Goal: Contribute content: Add original content to the website for others to see

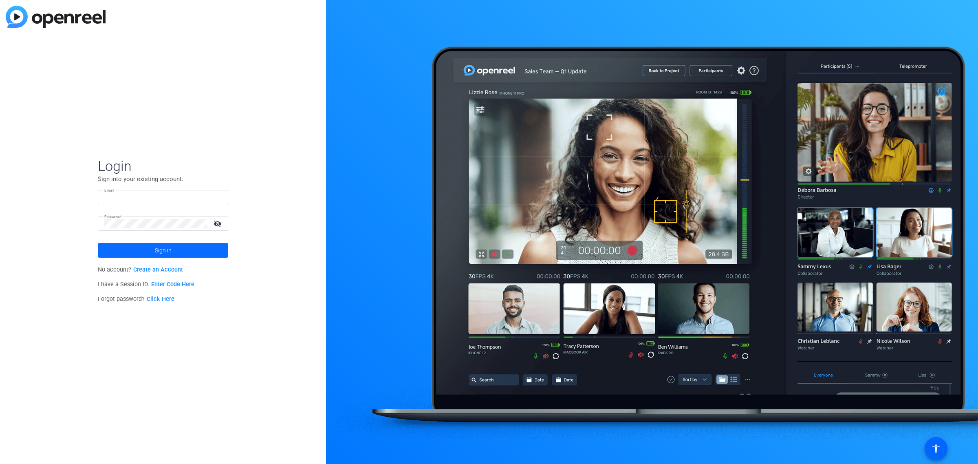
type input "[EMAIL_ADDRESS][DOMAIN_NAME]"
click at [171, 247] on span "Sign in" at bounding box center [163, 250] width 17 height 20
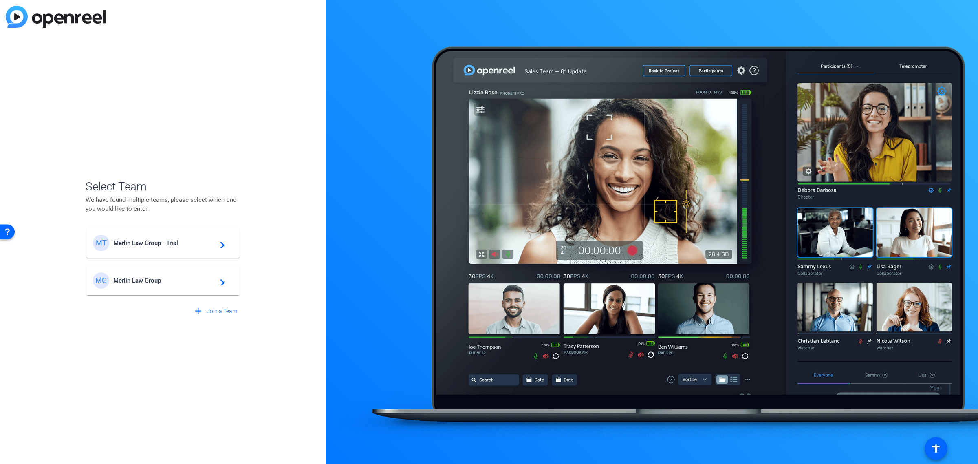
click at [176, 270] on mat-card-content "MG Merlin Law Group navigate_next" at bounding box center [162, 280] width 153 height 29
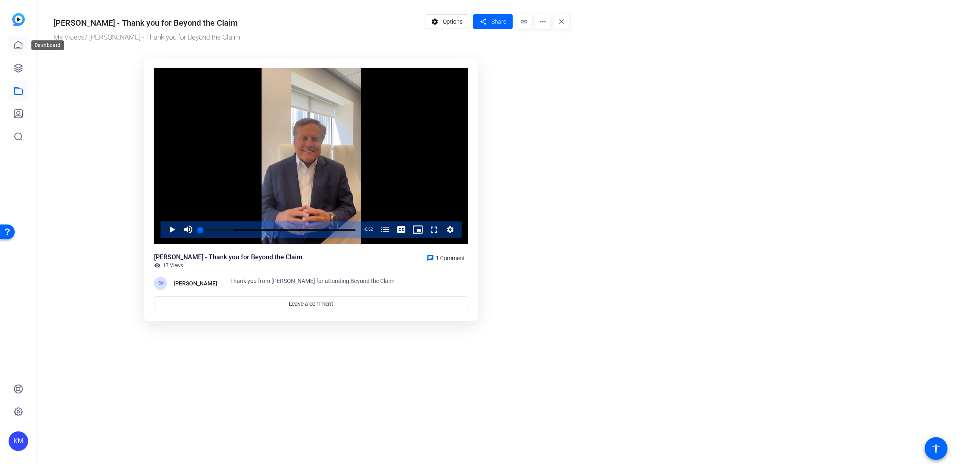
click at [19, 47] on icon at bounding box center [18, 45] width 7 height 8
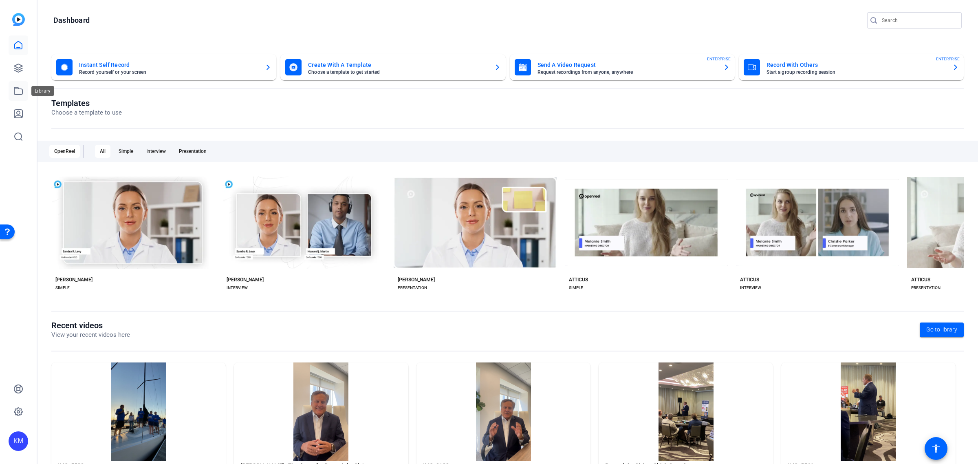
click at [19, 92] on icon at bounding box center [18, 91] width 10 height 10
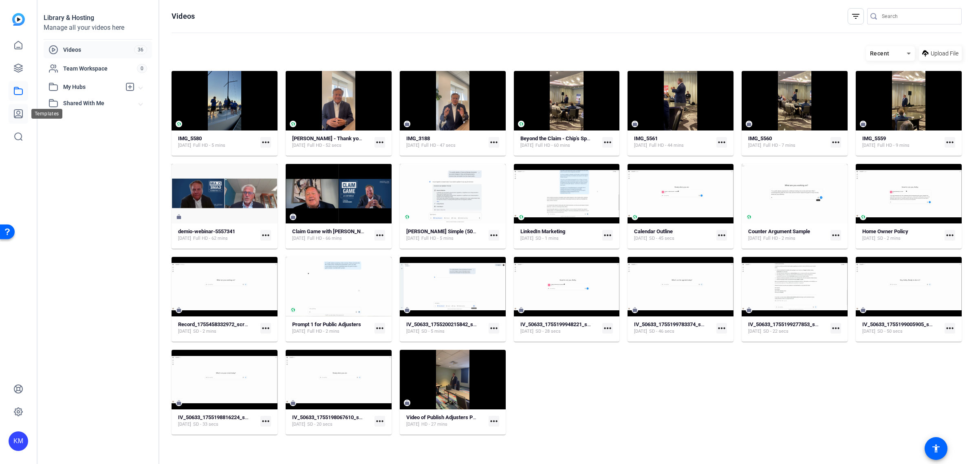
click at [21, 114] on icon at bounding box center [18, 114] width 10 height 10
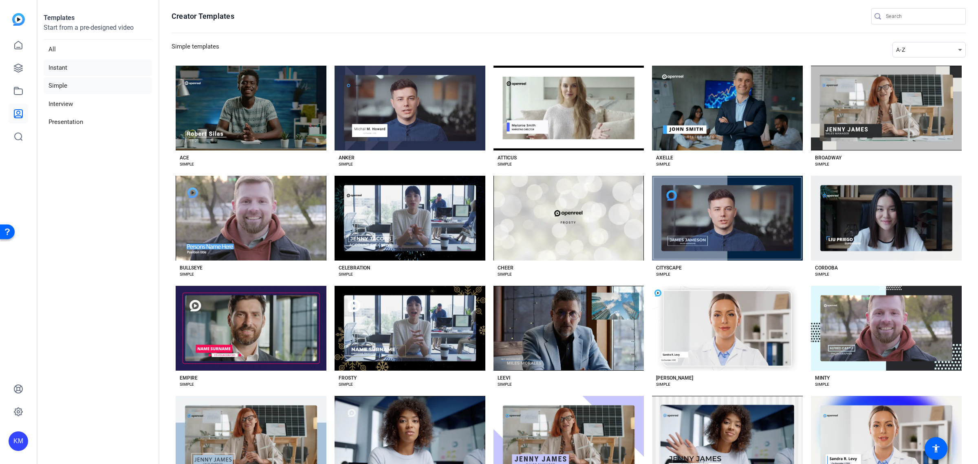
click at [54, 67] on li "Instant" at bounding box center [98, 68] width 108 height 17
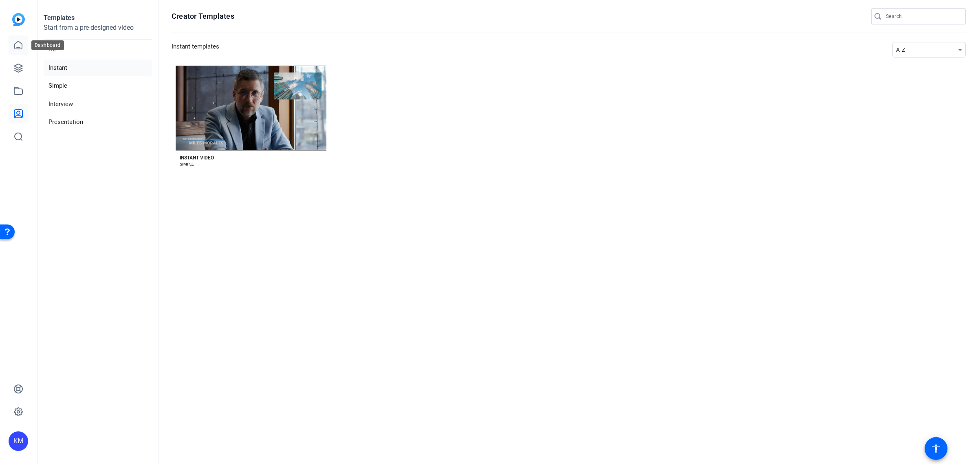
click at [18, 44] on icon at bounding box center [18, 45] width 10 height 10
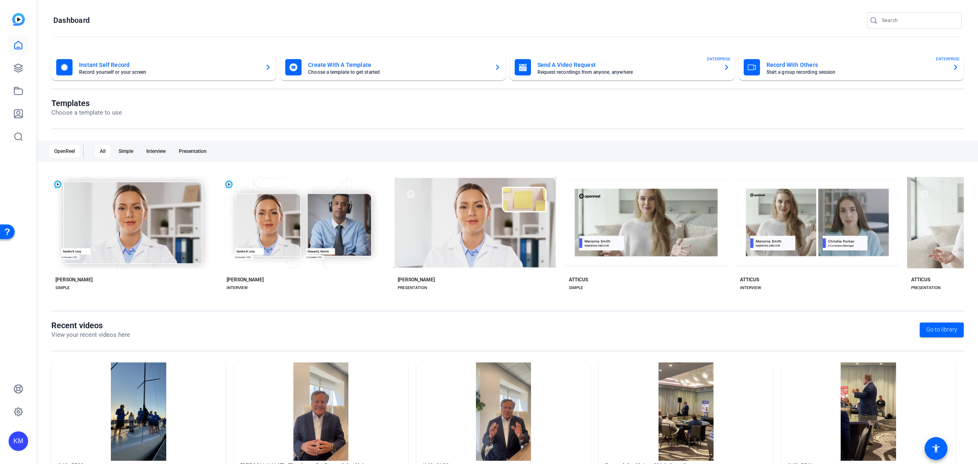
click at [256, 66] on mat-card-title "Instant Self Record" at bounding box center [168, 65] width 179 height 10
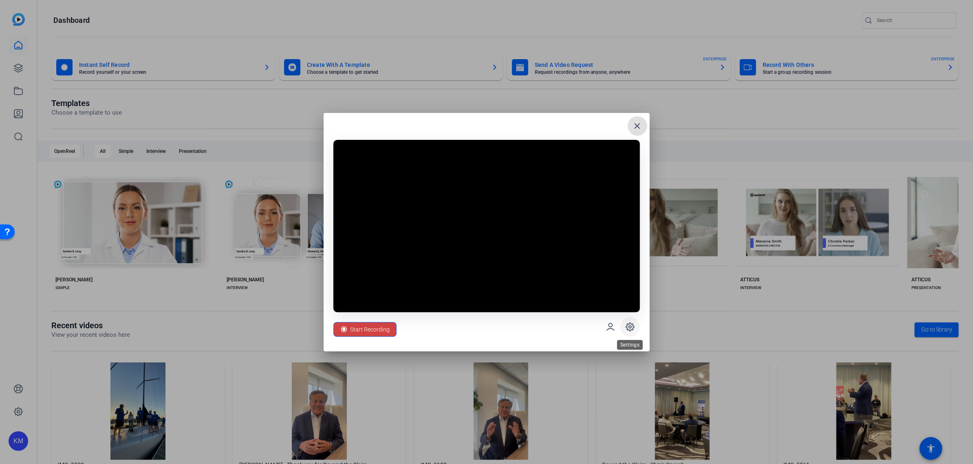
click at [632, 323] on icon at bounding box center [630, 327] width 10 height 10
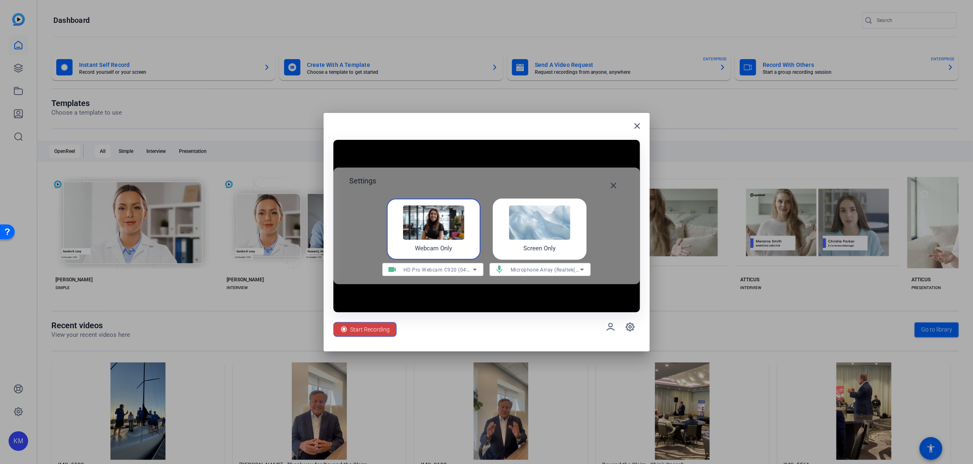
click at [539, 226] on img at bounding box center [539, 222] width 61 height 34
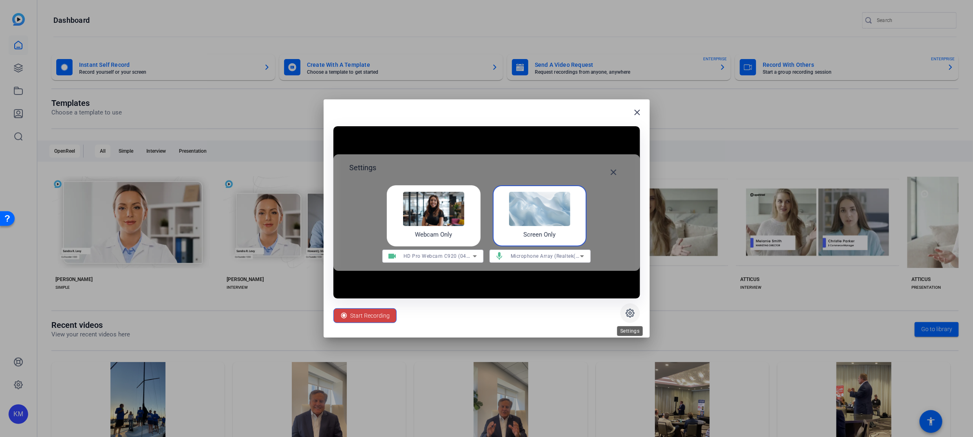
click at [630, 310] on icon at bounding box center [630, 313] width 8 height 8
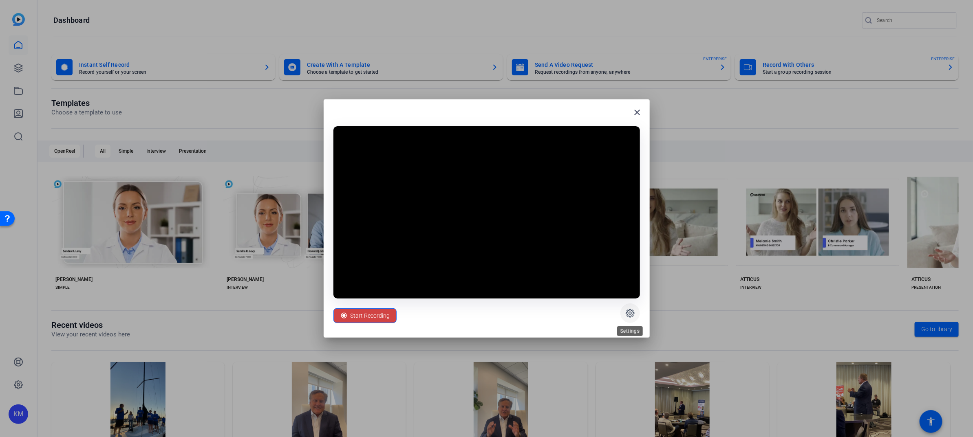
click at [628, 313] on icon at bounding box center [630, 314] width 10 height 10
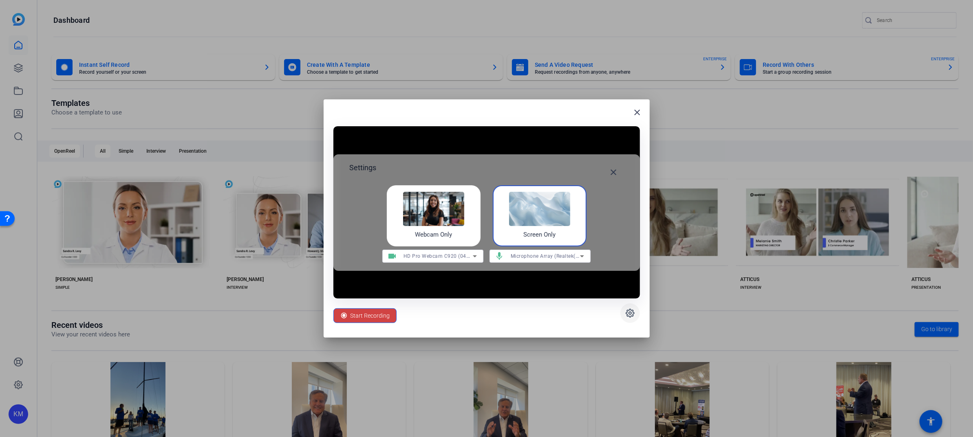
click at [628, 313] on icon at bounding box center [630, 314] width 10 height 10
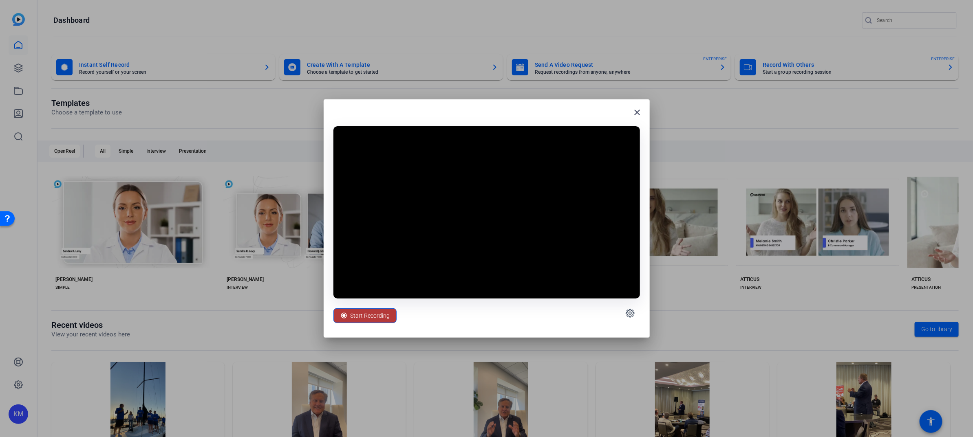
click at [384, 317] on span "Start Recording" at bounding box center [371, 315] width 40 height 15
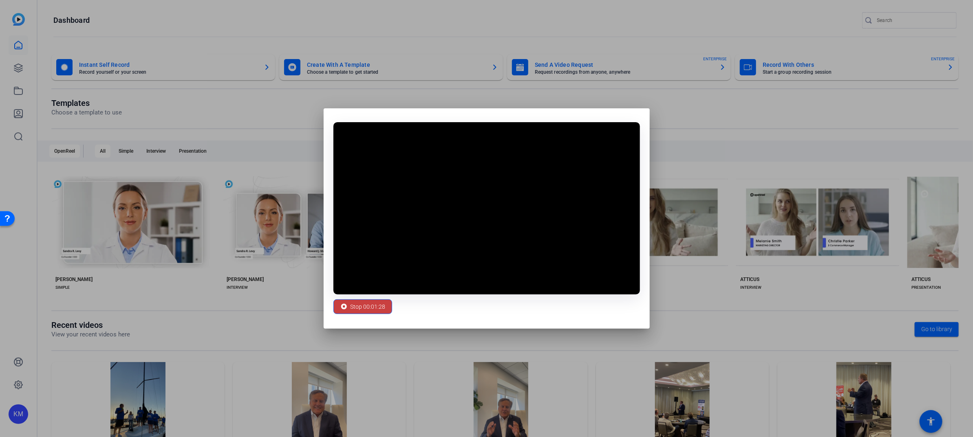
click at [366, 305] on span "Stop 00:01:28" at bounding box center [368, 306] width 35 height 15
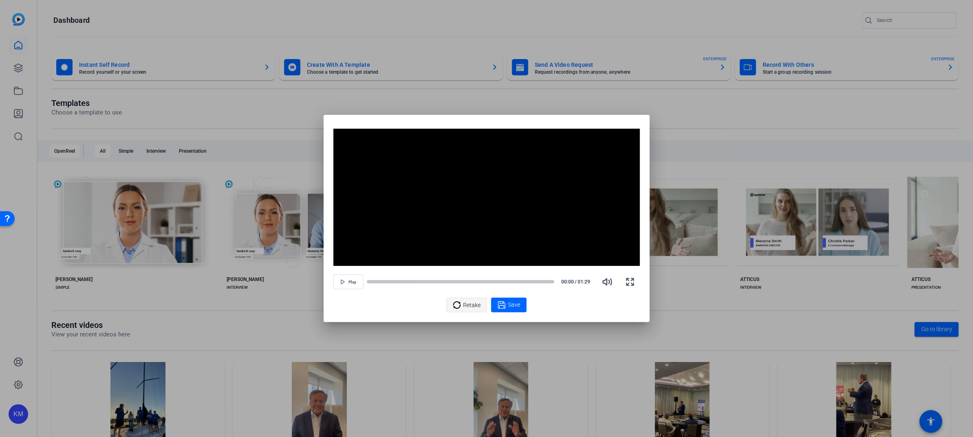
click at [461, 303] on icon at bounding box center [456, 304] width 7 height 7
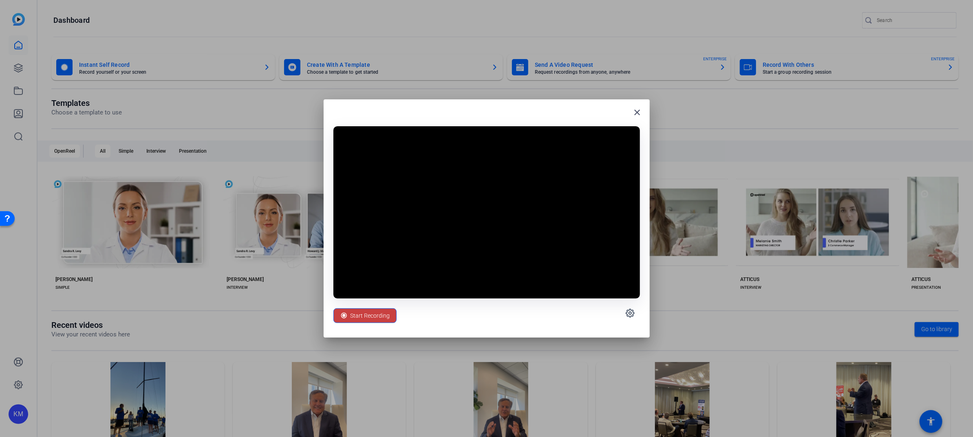
click at [359, 312] on span "Start Recording" at bounding box center [371, 315] width 40 height 15
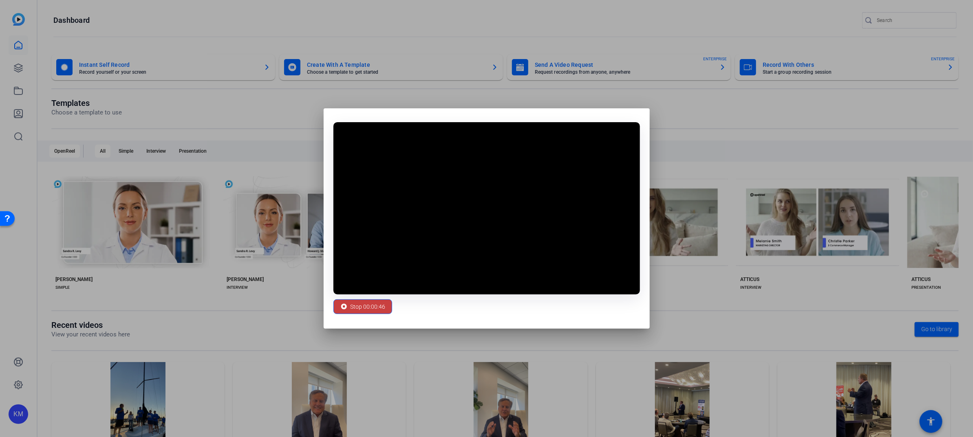
click at [358, 310] on span "Stop 00:00:46" at bounding box center [368, 306] width 35 height 15
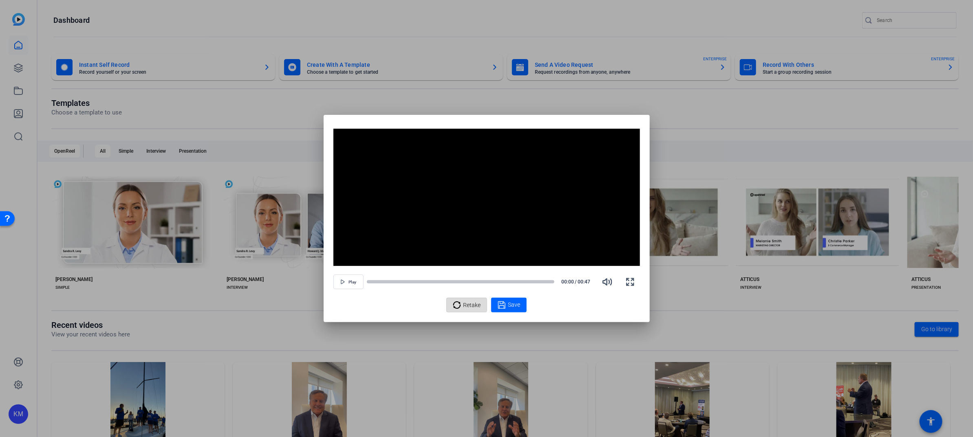
click at [466, 304] on span "Retake" at bounding box center [472, 305] width 18 height 15
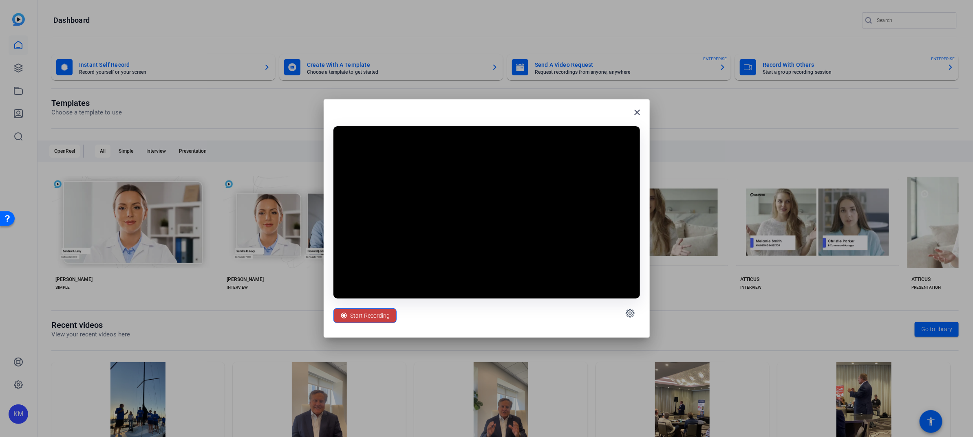
click at [372, 314] on span "Start Recording" at bounding box center [371, 315] width 40 height 15
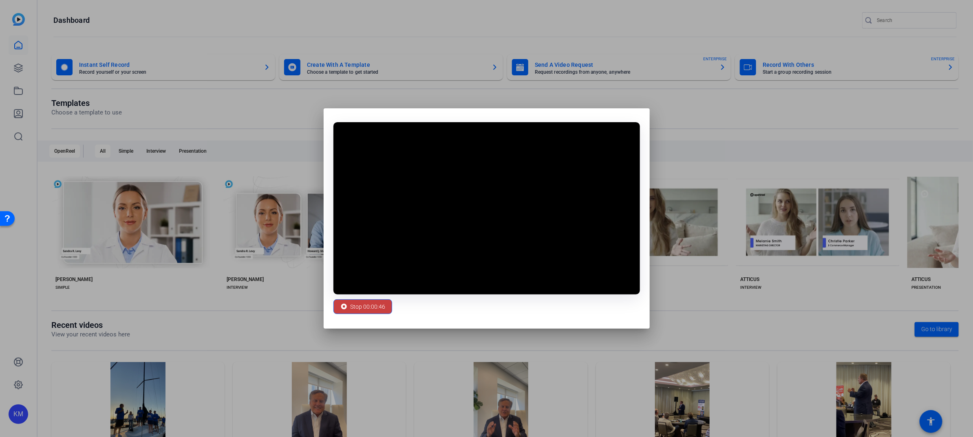
click at [358, 309] on span "Stop 00:00:46" at bounding box center [368, 306] width 35 height 15
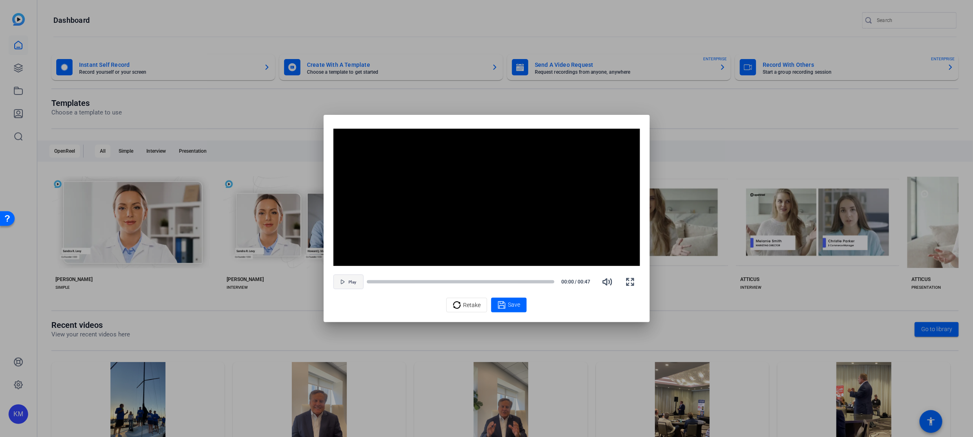
click at [347, 282] on span "button" at bounding box center [348, 282] width 29 height 20
click at [508, 304] on span "Save" at bounding box center [514, 305] width 12 height 9
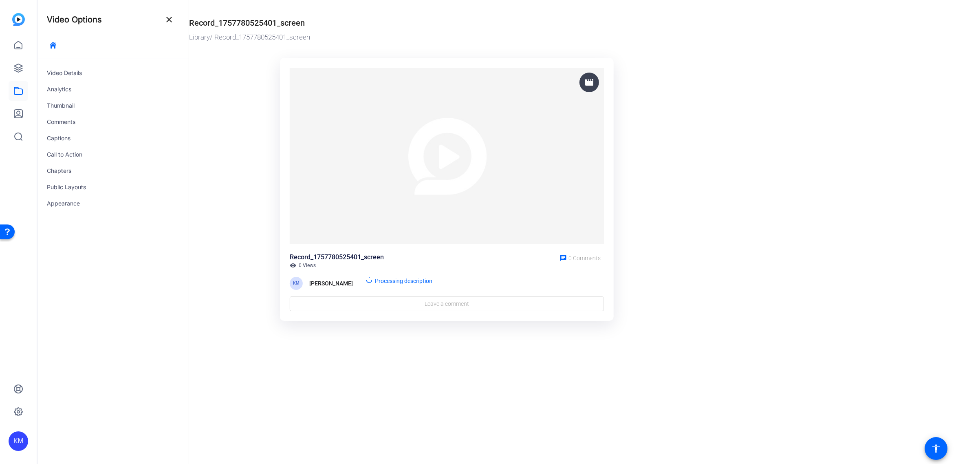
click at [305, 21] on div "Record_1757780525401_screen" at bounding box center [247, 23] width 116 height 12
